Goal: Task Accomplishment & Management: Use online tool/utility

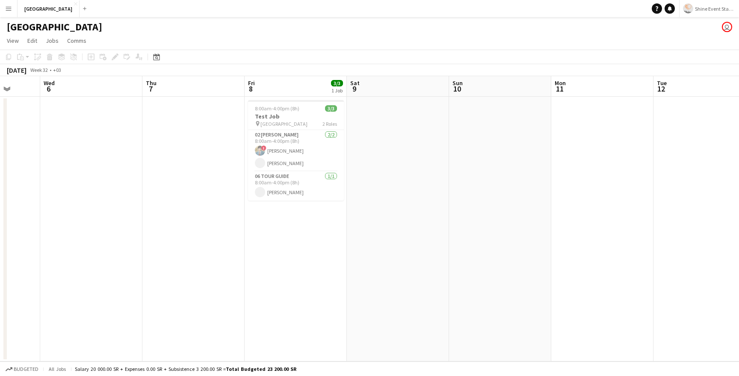
scroll to position [0, 304]
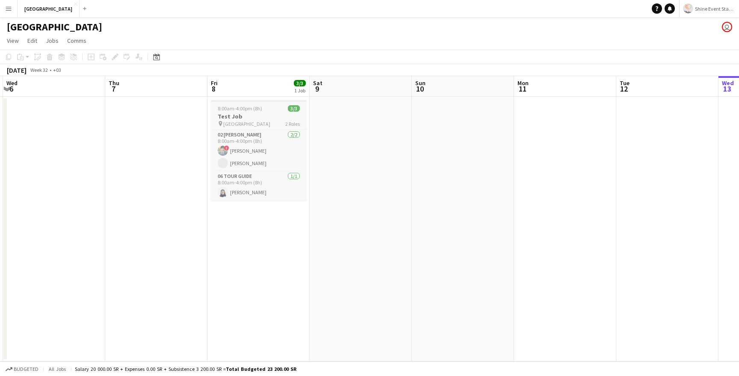
click at [264, 105] on app-job-card "8:00am-4:00pm (8h) 3/3 Test Job pin London 2 Roles 02 [PERSON_NAME] [DATE] 8:00…" at bounding box center [259, 150] width 96 height 100
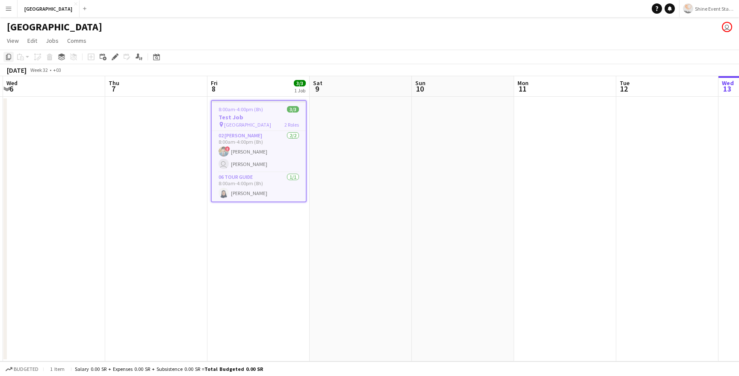
click at [7, 59] on icon at bounding box center [8, 57] width 5 height 6
click at [152, 125] on app-date-cell at bounding box center [156, 229] width 102 height 265
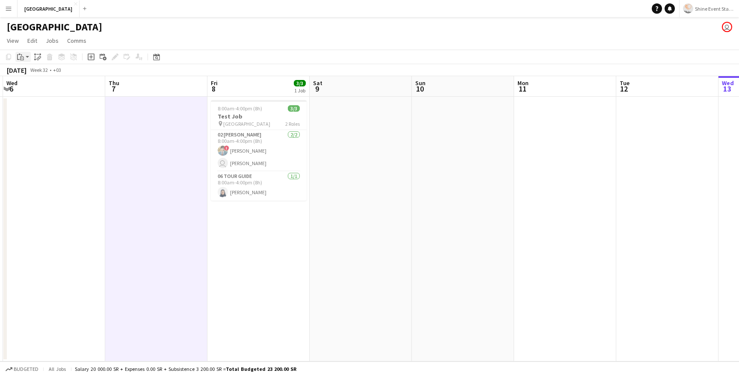
click at [25, 59] on div "Paste" at bounding box center [20, 57] width 10 height 10
click at [34, 84] on link "Paste with crew Command Shift V" at bounding box center [57, 88] width 68 height 8
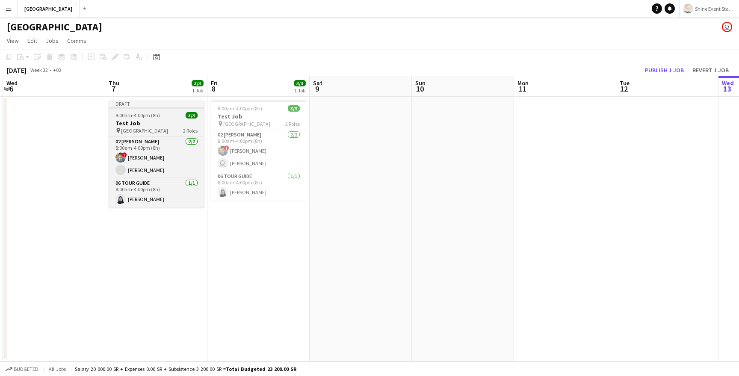
click at [154, 124] on h3 "Test Job" at bounding box center [157, 123] width 96 height 8
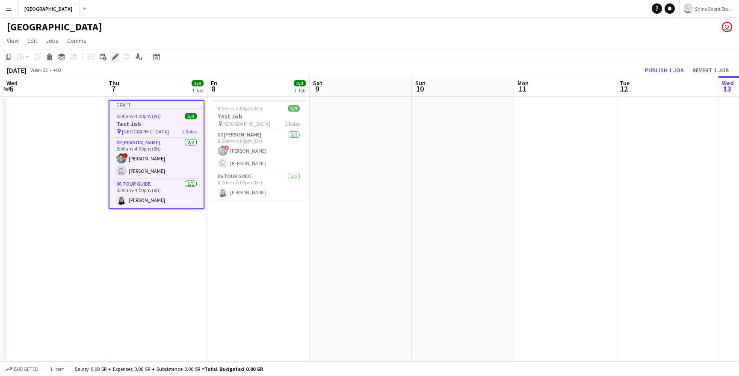
click at [116, 53] on div "Edit" at bounding box center [115, 57] width 10 height 10
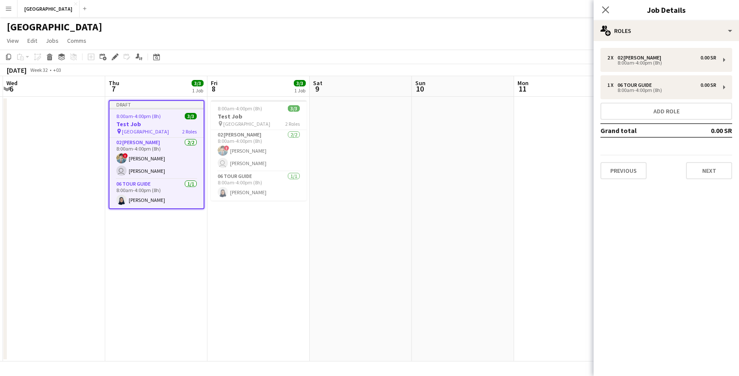
click at [674, 41] on div "2 x 02 [PERSON_NAME] 0.00 SR 8:00am-4:00pm (8h) 1 x 06 Tour Guide 0.00 SR 8:00a…" at bounding box center [666, 113] width 145 height 145
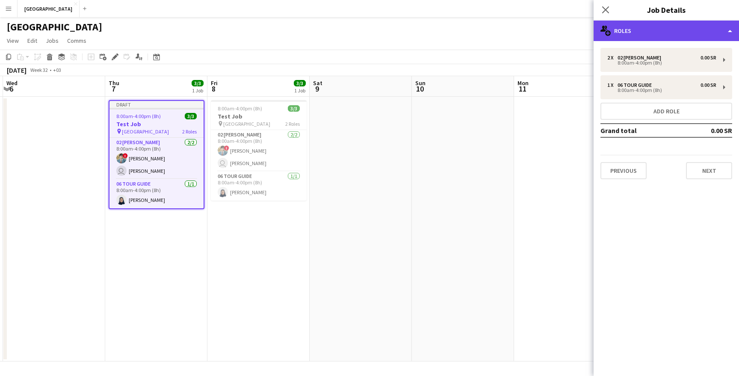
click at [674, 32] on div "multiple-users-add Roles" at bounding box center [666, 31] width 145 height 21
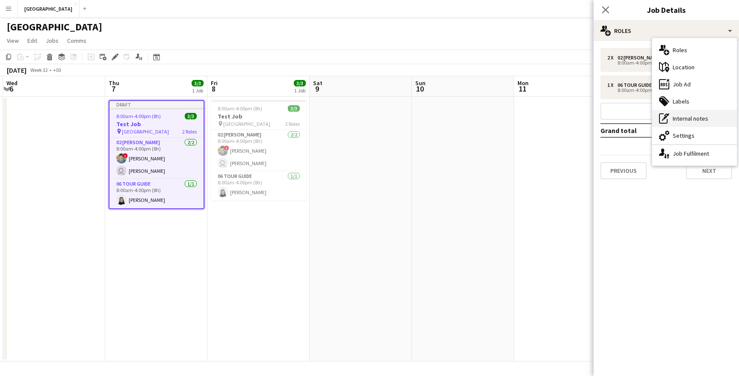
click at [685, 117] on div "pen-write Internal notes" at bounding box center [694, 118] width 85 height 17
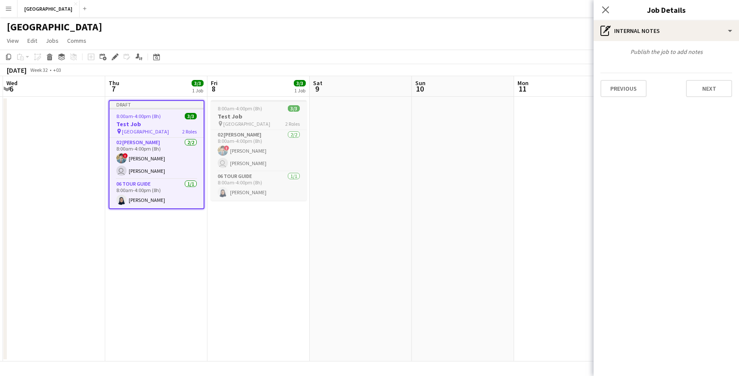
click at [220, 116] on h3 "Test Job" at bounding box center [259, 116] width 96 height 8
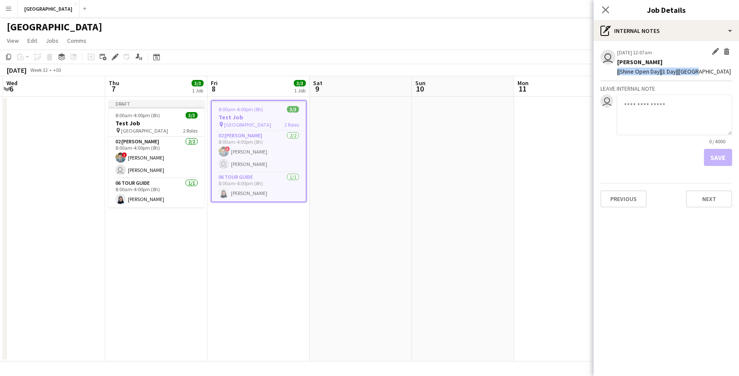
drag, startPoint x: 704, startPoint y: 73, endPoint x: 617, endPoint y: 73, distance: 87.2
click at [617, 73] on app-board-job-note-item "user [DATE] 12:07am Edit internal note Delete internal note [PERSON_NAME] ||Shi…" at bounding box center [666, 64] width 132 height 33
copy div "||Shine Open Day||1 Day||[GEOGRAPHIC_DATA]"
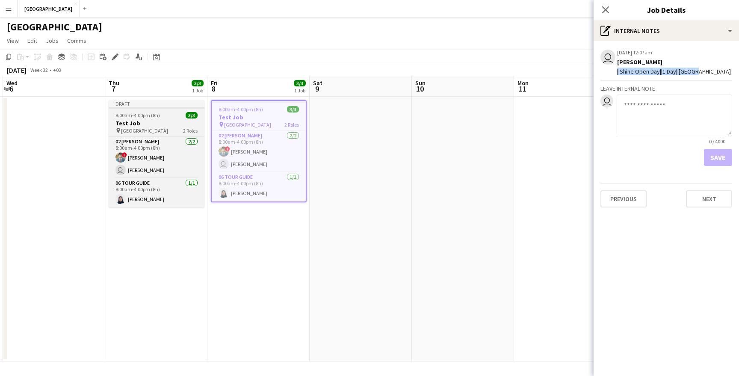
click at [164, 112] on div "8:00am-4:00pm (8h) 3/3" at bounding box center [157, 115] width 96 height 6
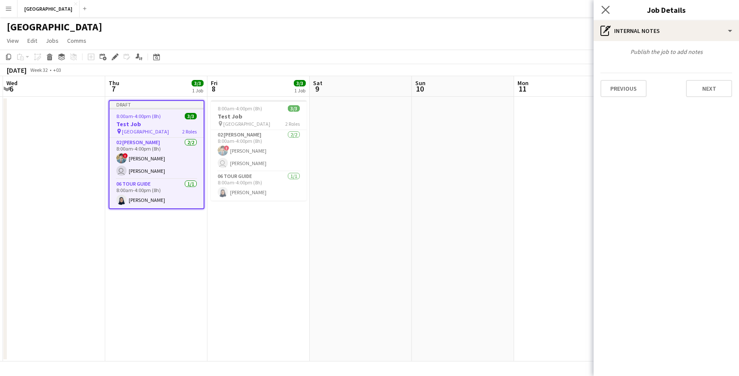
click at [610, 6] on app-icon "Close pop-in" at bounding box center [606, 10] width 12 height 12
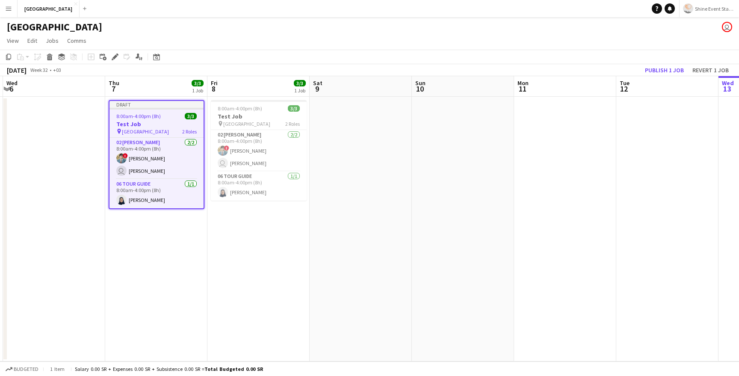
click at [149, 116] on span "8:00am-4:00pm (8h)" at bounding box center [138, 116] width 44 height 6
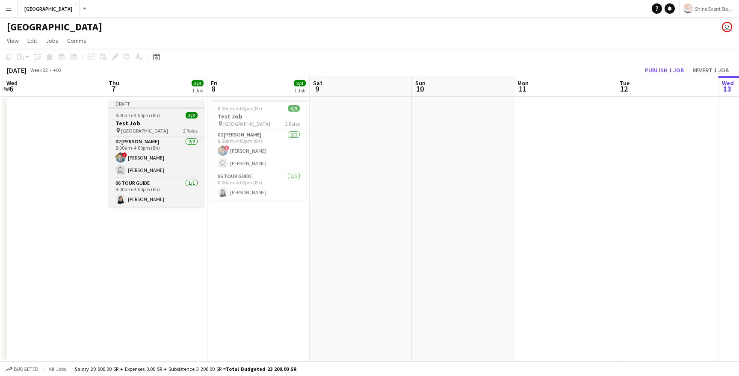
click at [149, 126] on h3 "Test Job" at bounding box center [157, 123] width 96 height 8
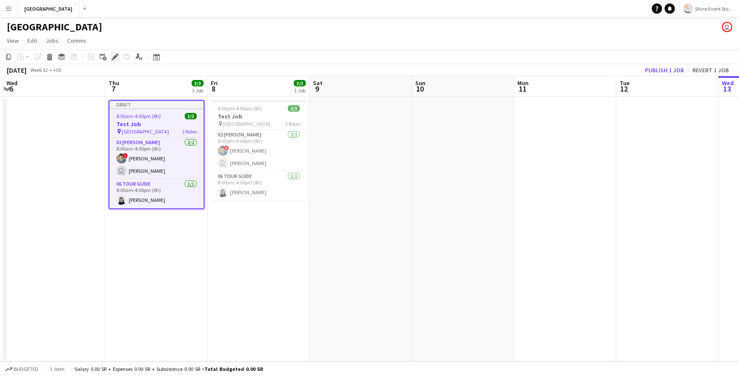
click at [115, 58] on icon at bounding box center [114, 57] width 5 height 5
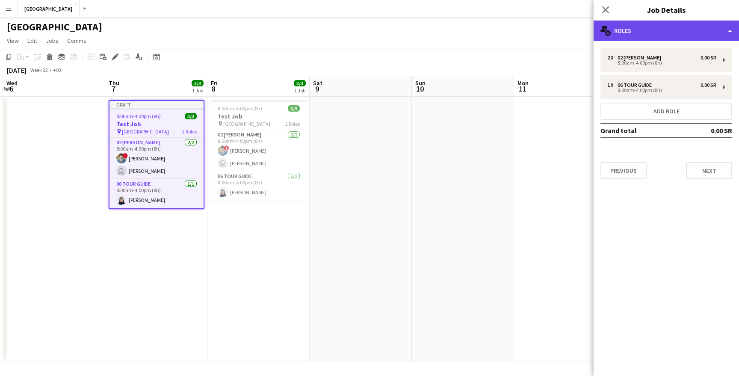
click at [661, 26] on div "multiple-users-add Roles" at bounding box center [666, 31] width 145 height 21
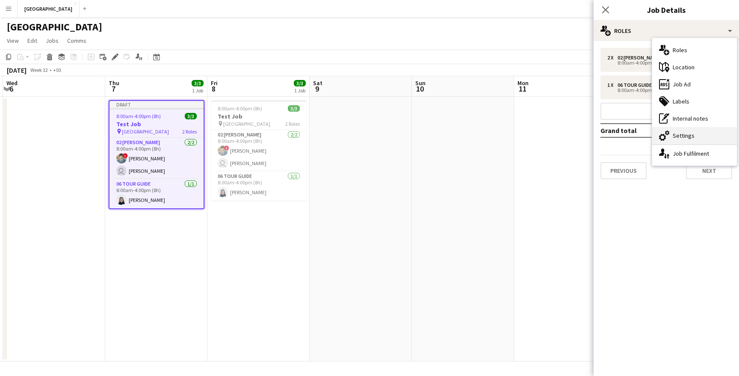
click at [690, 141] on div "cog-double-3 Settings" at bounding box center [694, 135] width 85 height 17
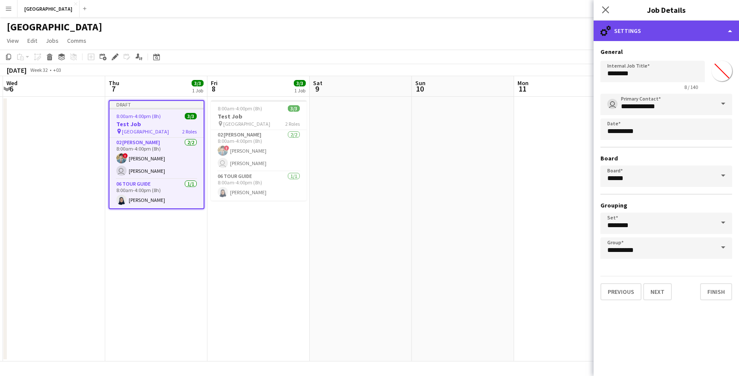
click at [623, 35] on div "cog-double-3 Settings" at bounding box center [666, 31] width 145 height 21
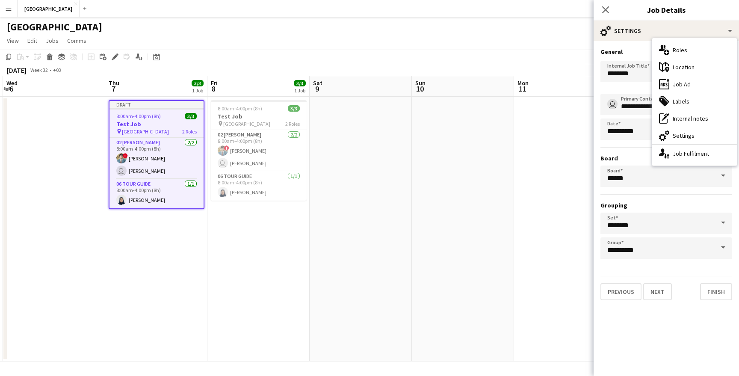
click at [638, 89] on div "8 / 140" at bounding box center [652, 87] width 104 height 6
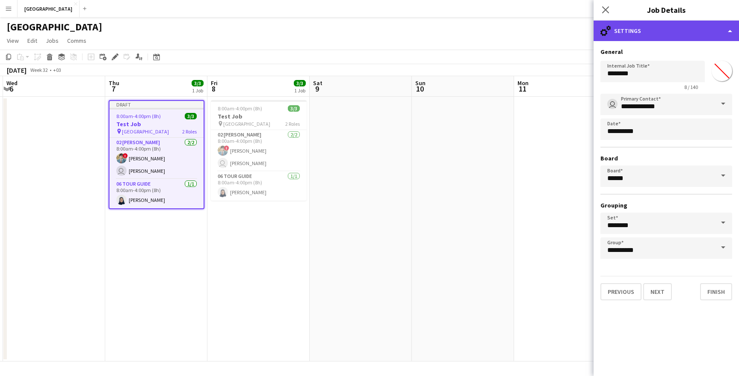
click at [642, 32] on div "cog-double-3 Settings" at bounding box center [666, 31] width 145 height 21
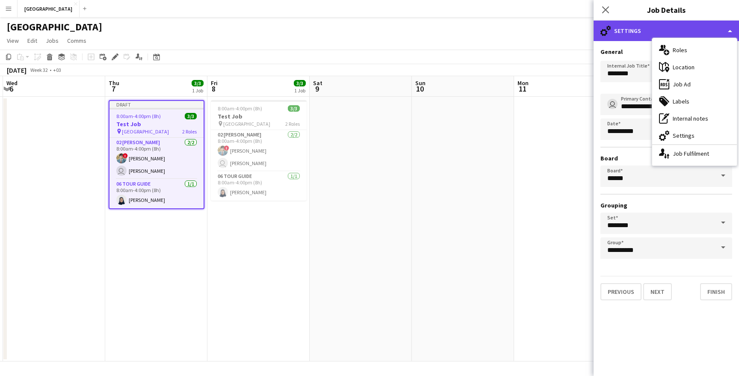
click at [693, 28] on div "cog-double-3 Settings" at bounding box center [666, 31] width 145 height 21
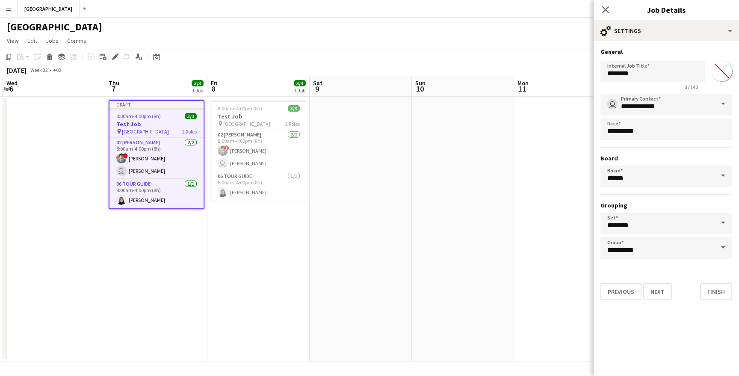
click at [121, 125] on h3 "Test Job" at bounding box center [156, 124] width 94 height 8
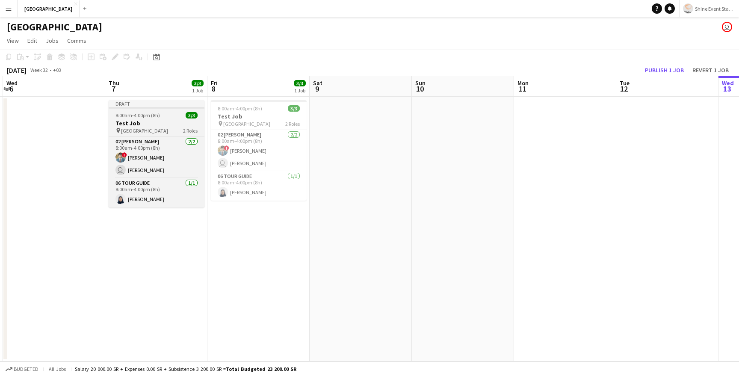
click at [130, 124] on h3 "Test Job" at bounding box center [157, 123] width 96 height 8
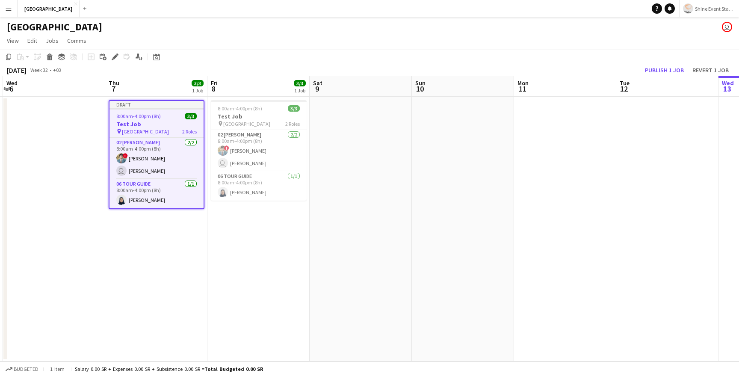
click at [152, 121] on h3 "Test Job" at bounding box center [156, 124] width 94 height 8
click at [115, 57] on icon at bounding box center [114, 57] width 5 height 5
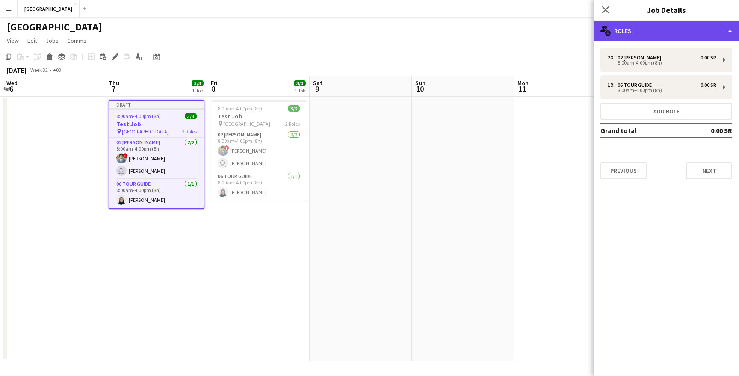
click at [670, 35] on div "multiple-users-add Roles" at bounding box center [666, 31] width 145 height 21
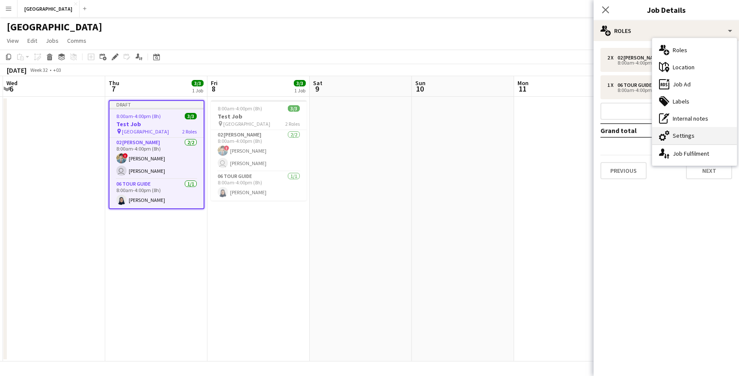
click at [692, 133] on div "cog-double-3 Settings" at bounding box center [694, 135] width 85 height 17
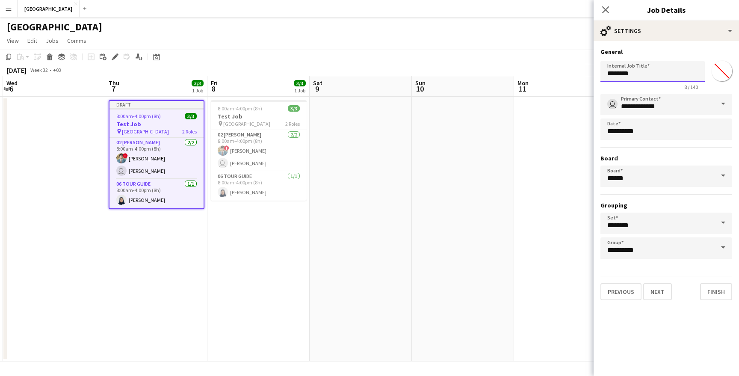
click at [632, 74] on input "********" at bounding box center [652, 71] width 104 height 21
type input "**********"
click at [712, 289] on button "Finish" at bounding box center [716, 291] width 32 height 17
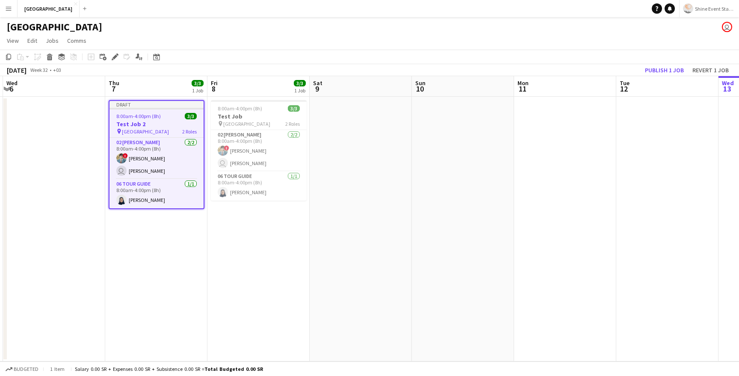
click at [152, 122] on h3 "Test Job 2" at bounding box center [156, 124] width 94 height 8
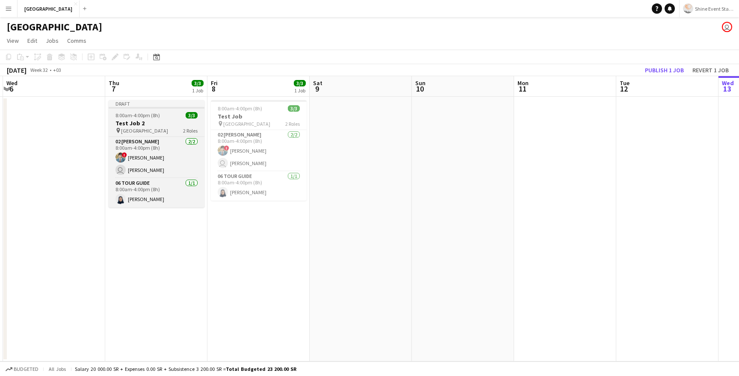
click at [152, 122] on h3 "Test Job 2" at bounding box center [157, 123] width 96 height 8
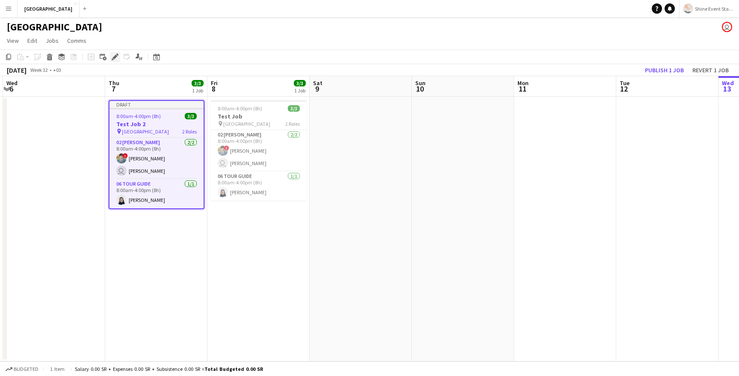
click at [113, 55] on icon "Edit" at bounding box center [115, 56] width 7 height 7
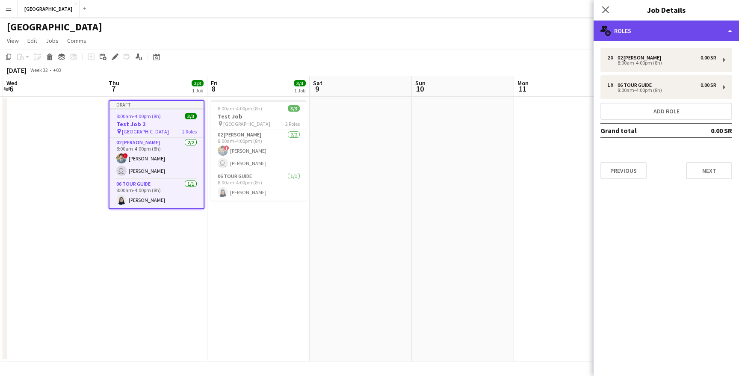
click at [682, 32] on div "multiple-users-add Roles" at bounding box center [666, 31] width 145 height 21
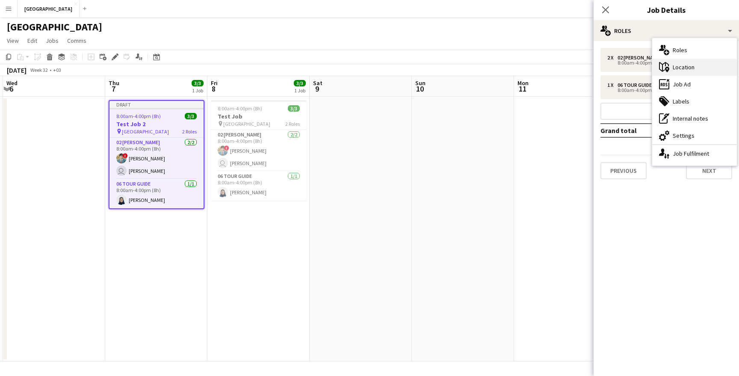
click at [686, 71] on div "maps-pin-1 Location" at bounding box center [694, 67] width 85 height 17
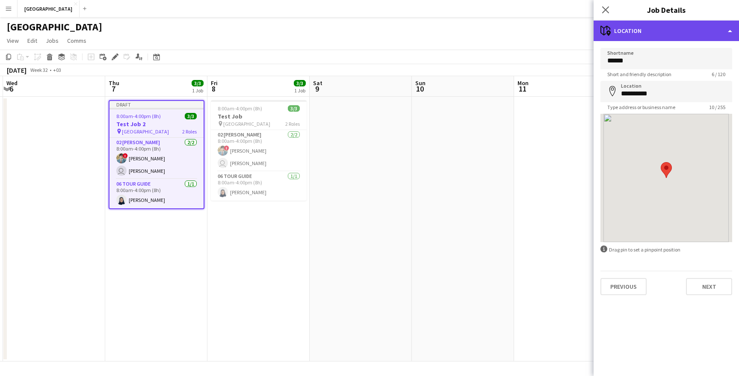
click at [670, 32] on div "maps-pin-1 Location" at bounding box center [666, 31] width 145 height 21
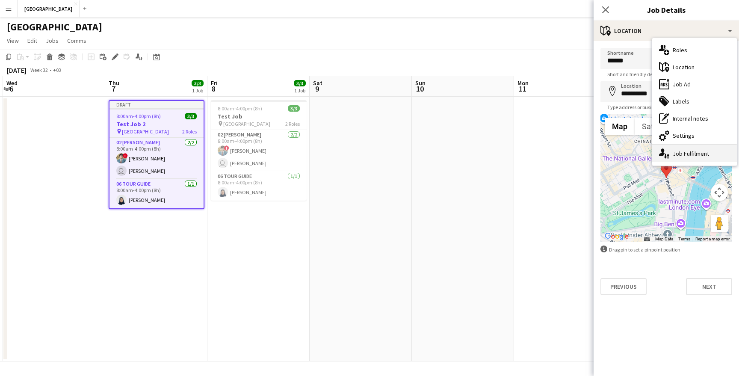
click at [682, 151] on div "single-neutral-actions-up-down Job Fulfilment" at bounding box center [694, 153] width 85 height 17
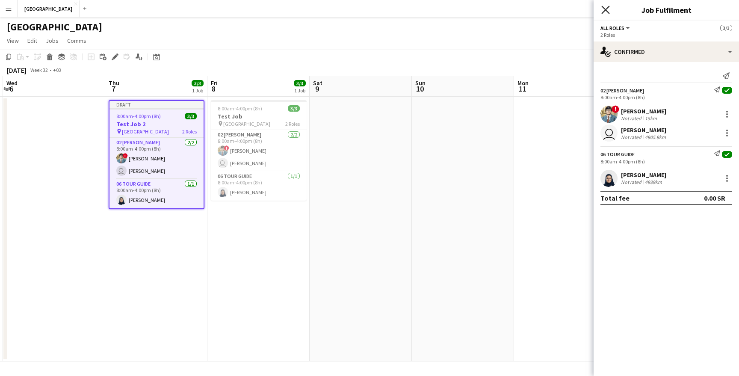
click at [604, 7] on icon "Close pop-in" at bounding box center [605, 10] width 8 height 8
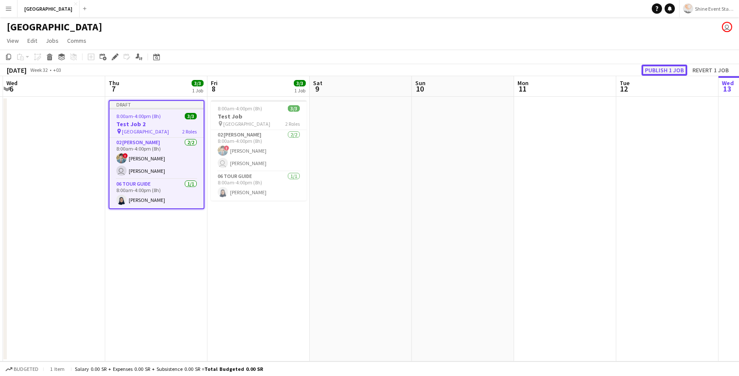
click at [674, 68] on button "Publish 1 job" at bounding box center [664, 70] width 46 height 11
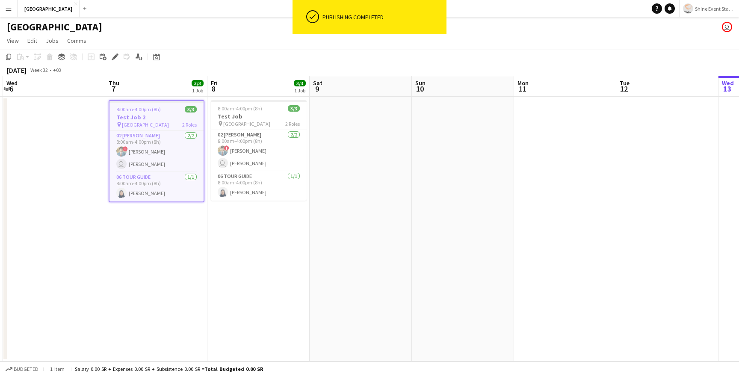
click at [160, 114] on h3 "Test Job 2" at bounding box center [156, 117] width 94 height 8
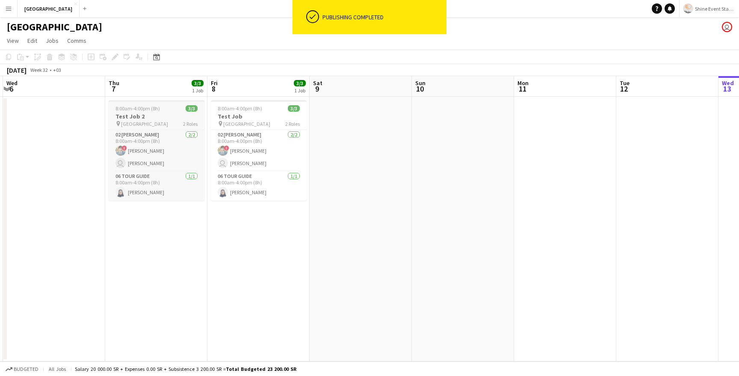
click at [160, 114] on h3 "Test Job 2" at bounding box center [157, 116] width 96 height 8
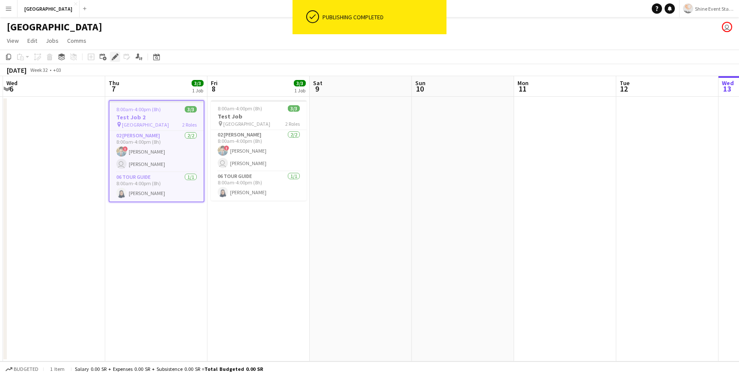
click at [119, 56] on div "Edit" at bounding box center [115, 57] width 10 height 10
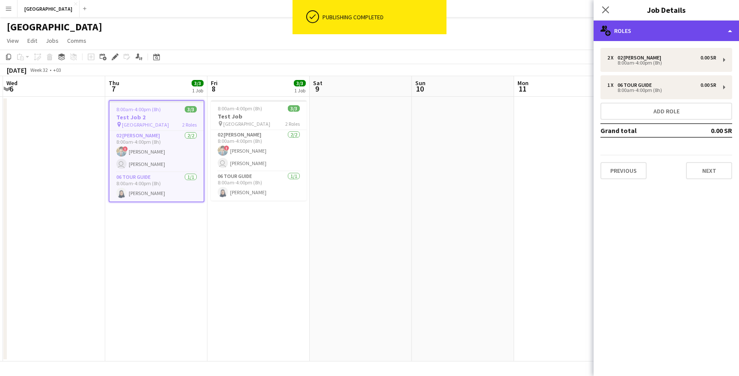
click at [644, 35] on div "multiple-users-add Roles" at bounding box center [666, 31] width 145 height 21
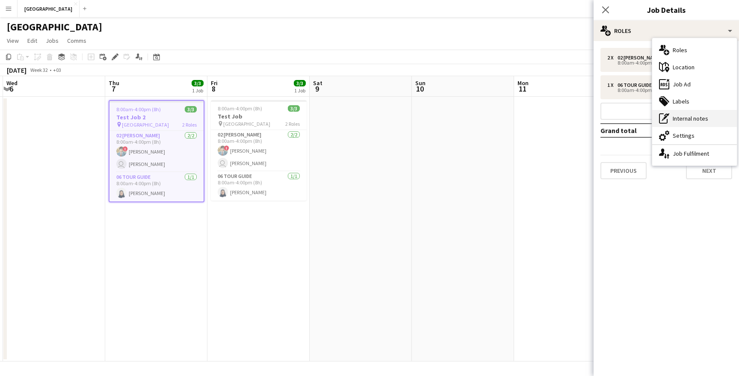
click at [680, 115] on div "pen-write Internal notes" at bounding box center [694, 118] width 85 height 17
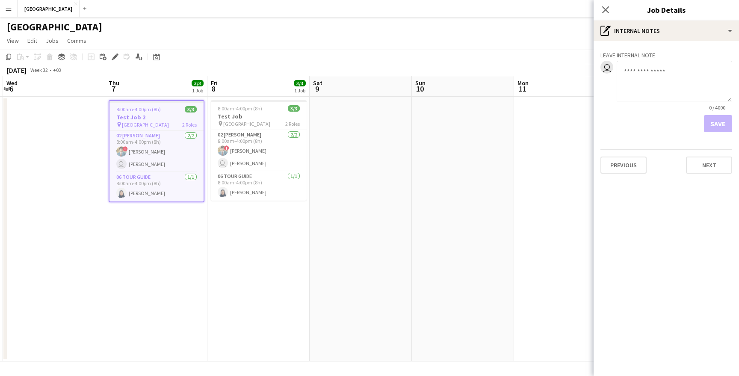
click at [659, 88] on textarea at bounding box center [674, 81] width 115 height 41
paste textarea "**********"
click at [670, 70] on textarea "**********" at bounding box center [674, 81] width 115 height 41
type textarea "**********"
click at [718, 131] on button "Save" at bounding box center [718, 123] width 28 height 17
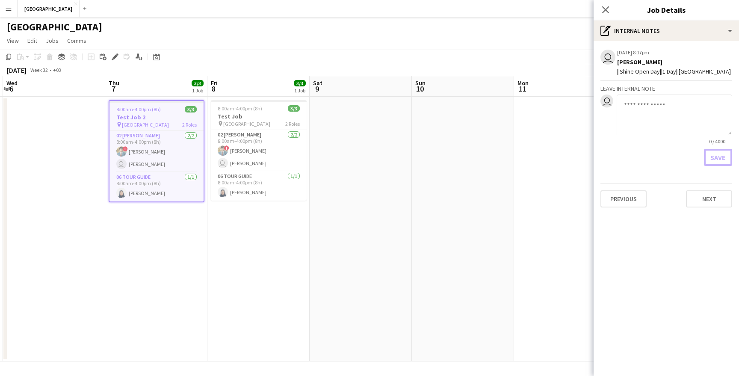
click at [178, 115] on h3 "Test Job 2" at bounding box center [156, 117] width 94 height 8
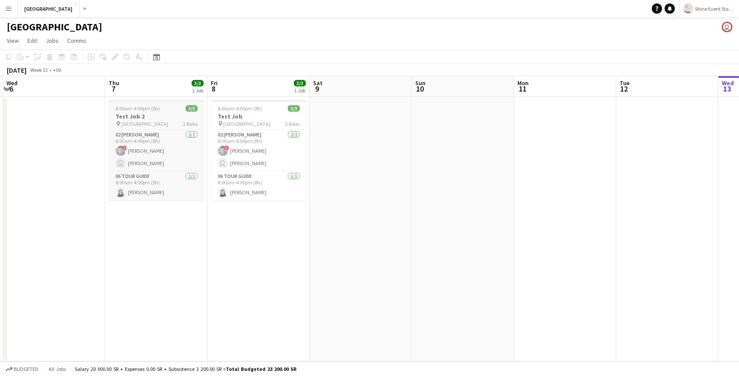
click at [178, 115] on h3 "Test Job 2" at bounding box center [157, 116] width 96 height 8
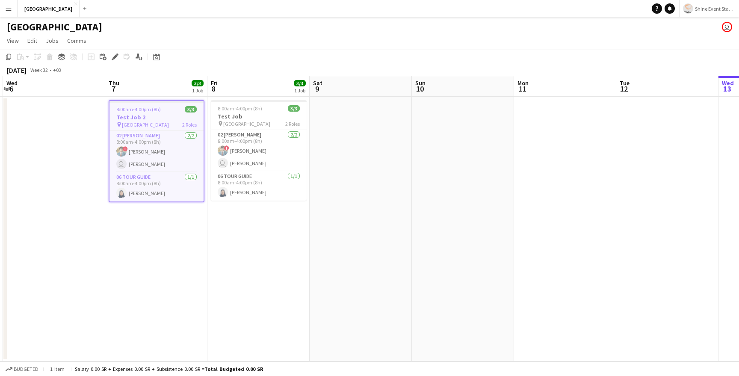
click at [7, 2] on button "Menu" at bounding box center [8, 8] width 17 height 17
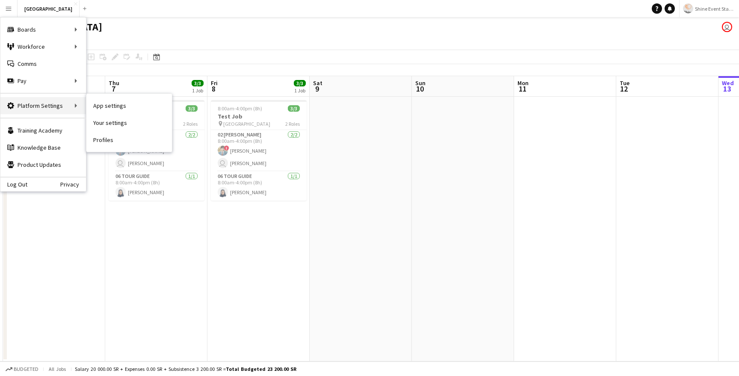
click at [56, 99] on div "Platform Settings Platform Settings" at bounding box center [43, 105] width 86 height 17
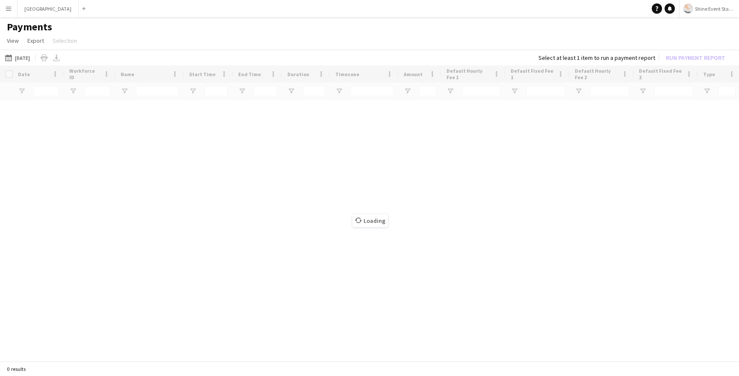
type input "******"
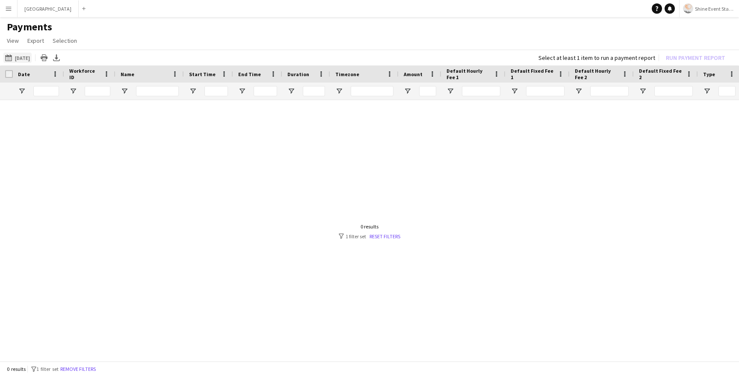
click at [18, 59] on button "08-08-2025 08-08-2025" at bounding box center [17, 58] width 28 height 10
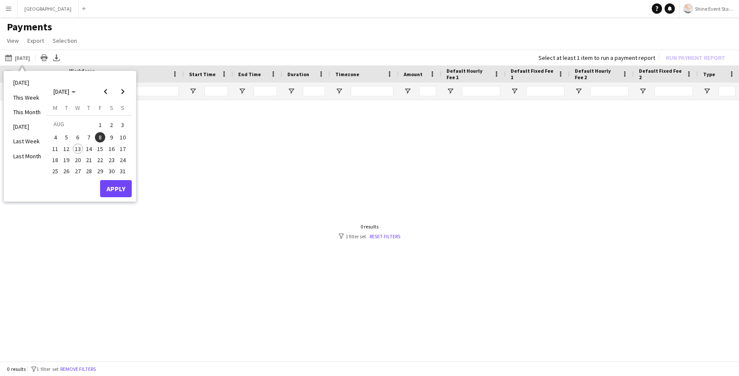
click at [89, 136] on span "7" at bounding box center [89, 137] width 10 height 10
click at [118, 186] on button "Apply" at bounding box center [116, 188] width 32 height 17
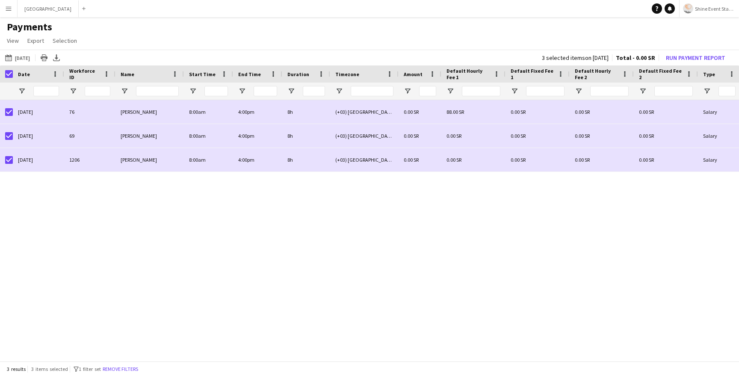
click at [247, 254] on div "4:00pm 8h (+03) Riyadh 0.00 SR 88.00 SR 0.00 SR 0.00 SR 0.00 SR Salary Test Lon…" at bounding box center [369, 228] width 739 height 256
click at [703, 57] on button "Run Payment Report" at bounding box center [695, 57] width 66 height 11
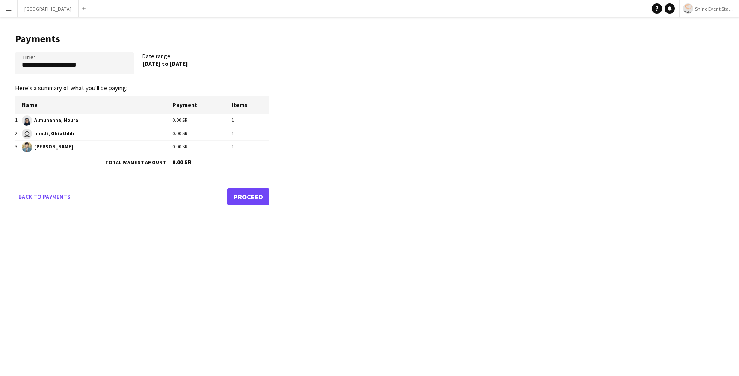
click at [236, 198] on link "Proceed" at bounding box center [248, 196] width 42 height 17
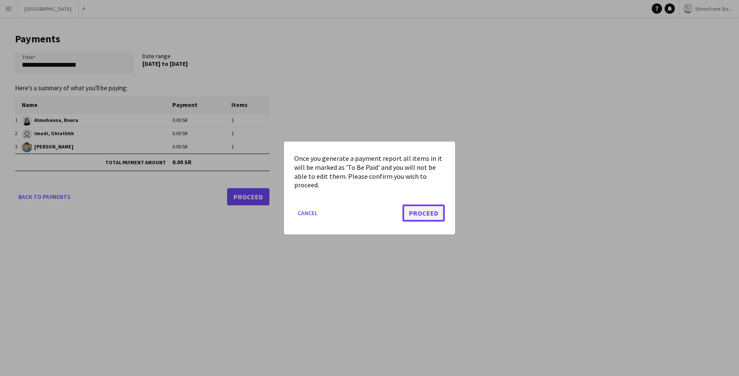
click at [416, 209] on button "Proceed" at bounding box center [423, 212] width 42 height 17
